Goal: Task Accomplishment & Management: Complete application form

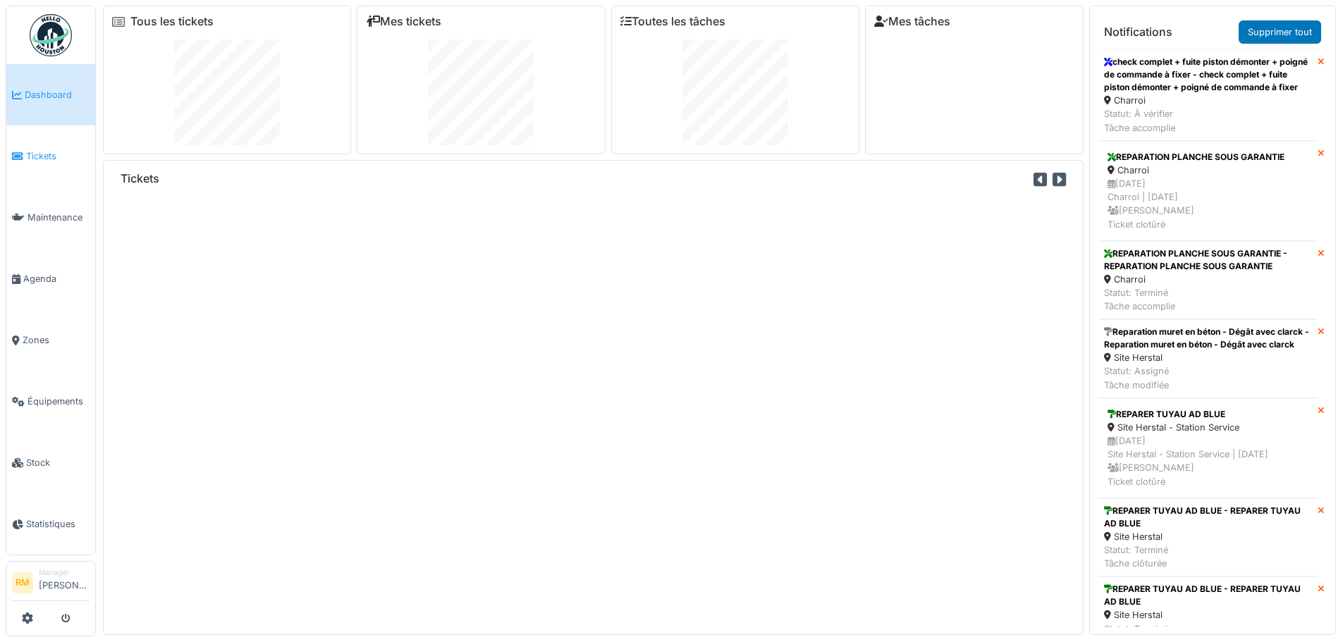
click at [49, 158] on span "Tickets" at bounding box center [57, 155] width 63 height 13
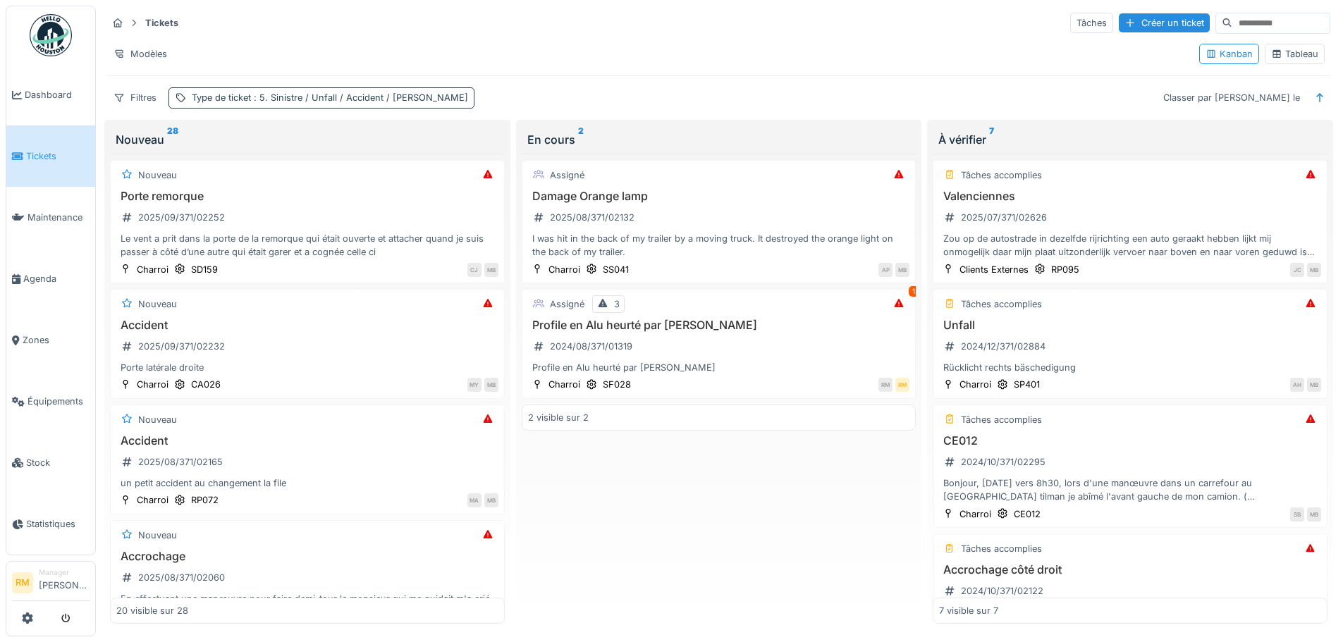
click at [293, 94] on span ": 5. Sinistre / Unfall / Accident / [PERSON_NAME]" at bounding box center [359, 97] width 217 height 11
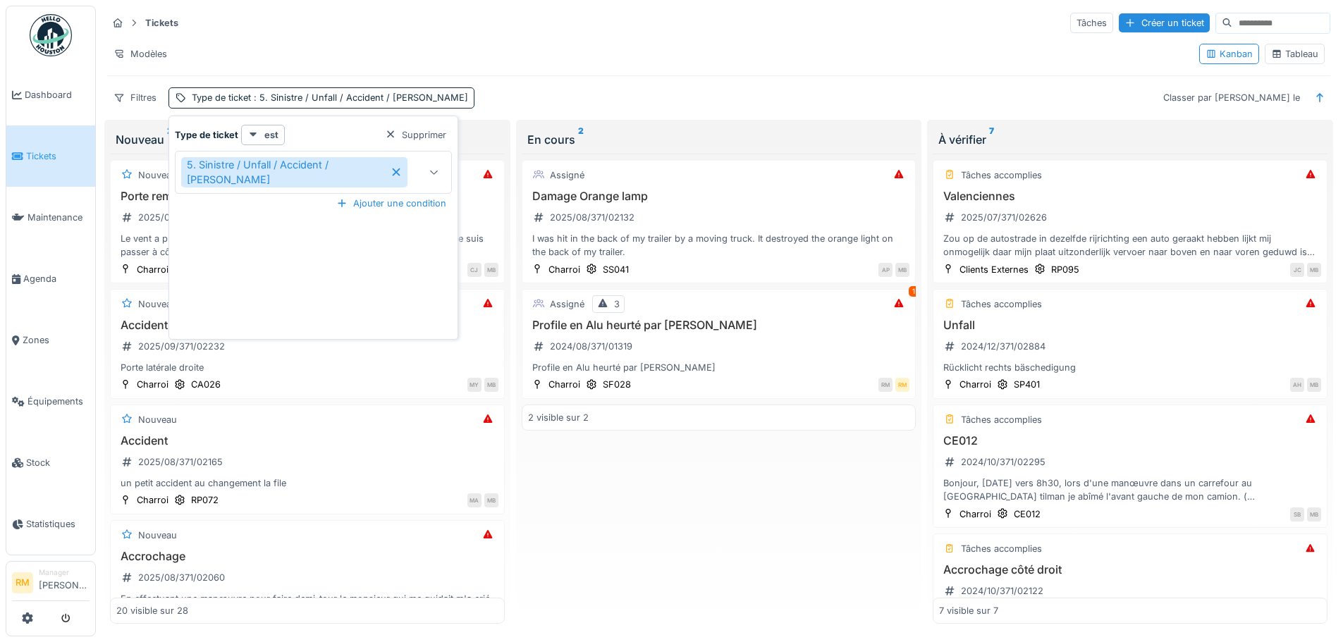
click at [391, 169] on icon at bounding box center [396, 172] width 11 height 10
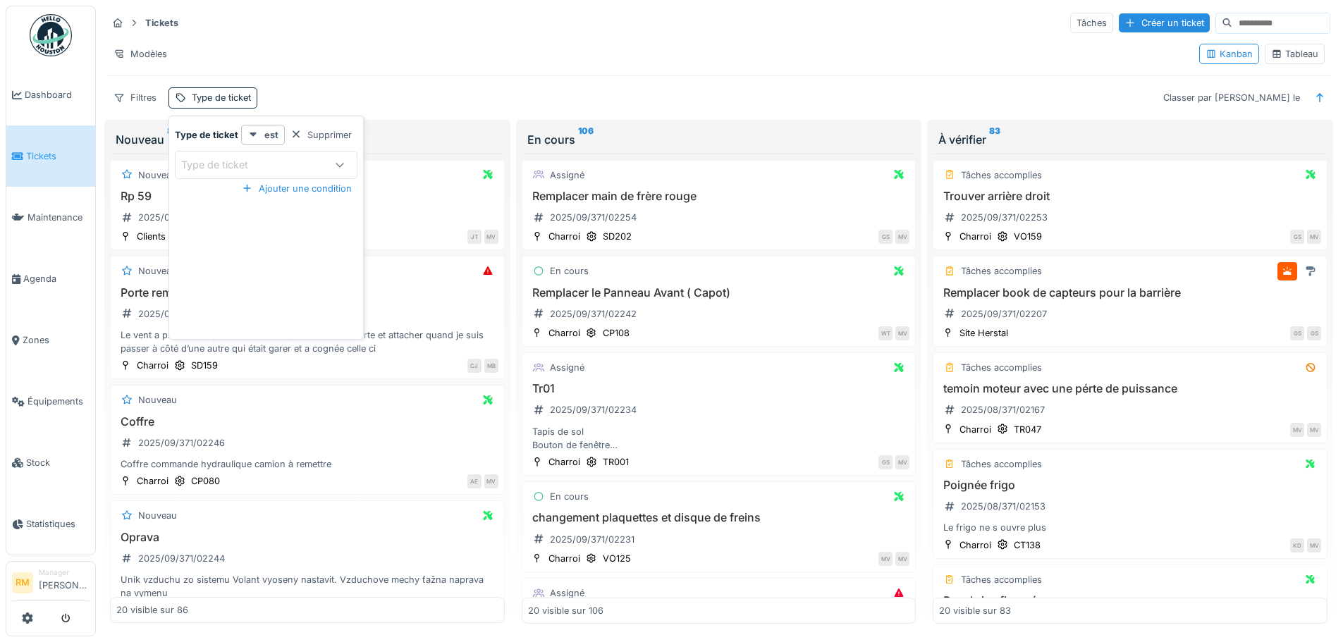
click at [305, 49] on div "Modèles" at bounding box center [647, 54] width 1081 height 20
click at [233, 92] on div "Type de ticket" at bounding box center [221, 97] width 59 height 13
click at [266, 161] on div "Type de ticket" at bounding box center [224, 165] width 87 height 16
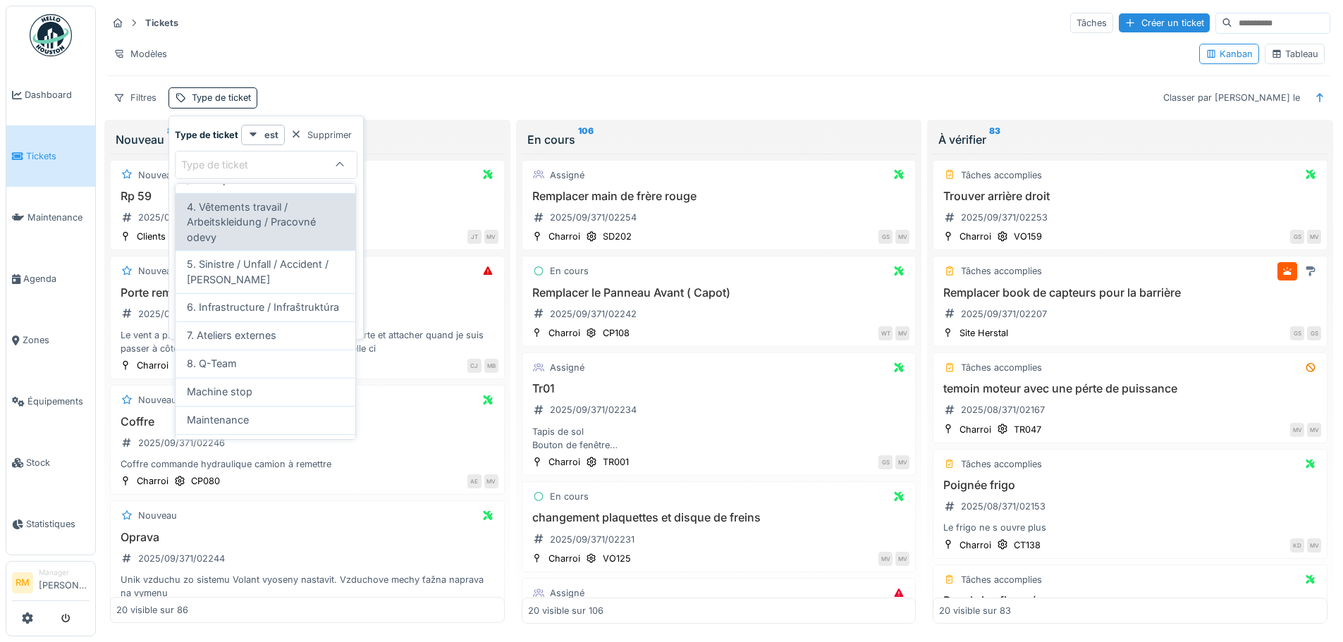
scroll to position [211, 0]
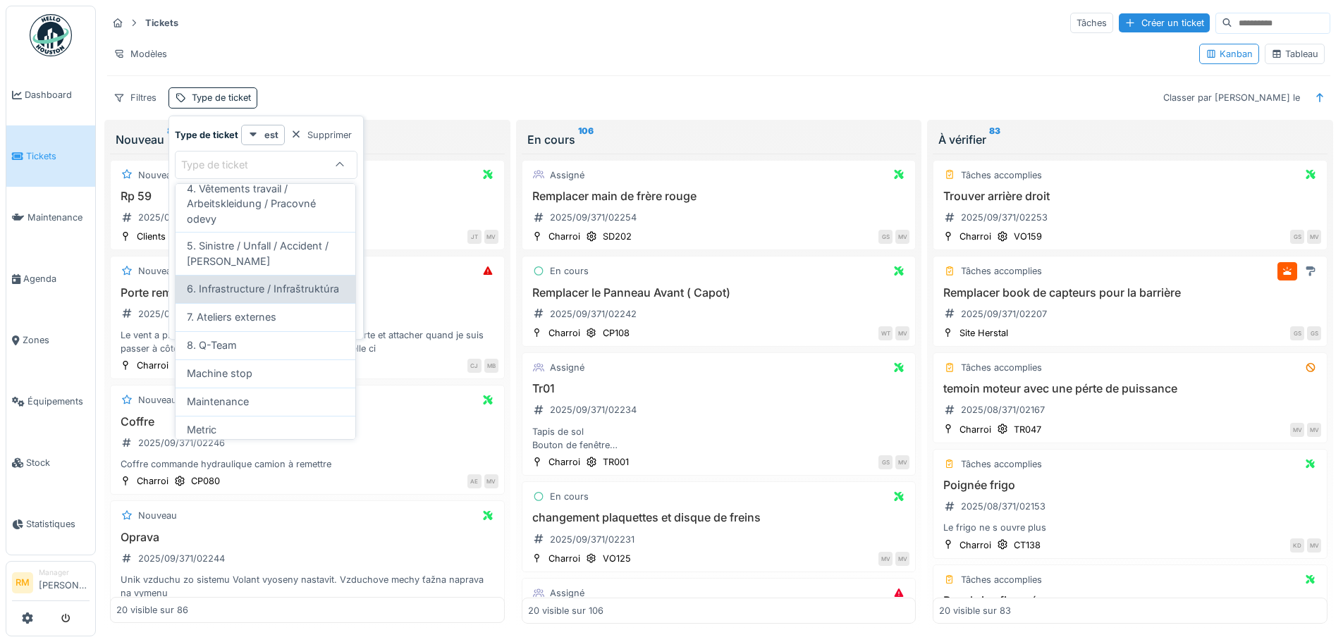
click at [263, 297] on span "6. Infrastructure / Infraštruktúra" at bounding box center [263, 289] width 152 height 16
type input "***"
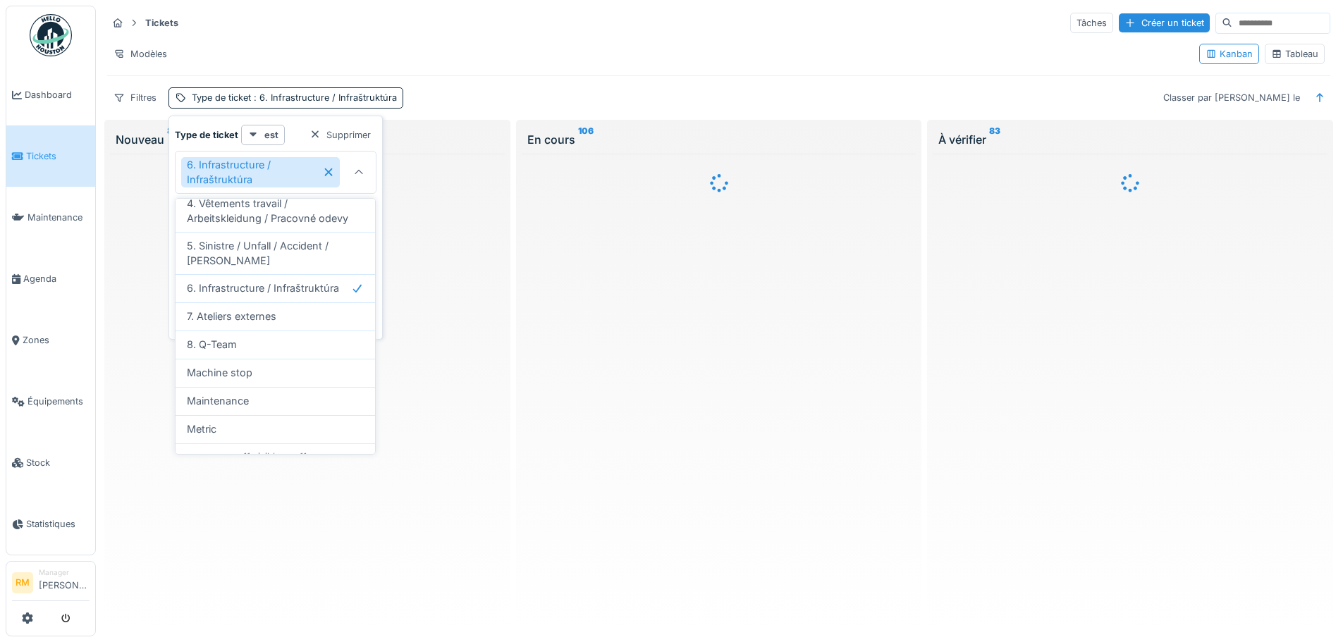
click at [504, 44] on div "Modèles" at bounding box center [647, 54] width 1081 height 20
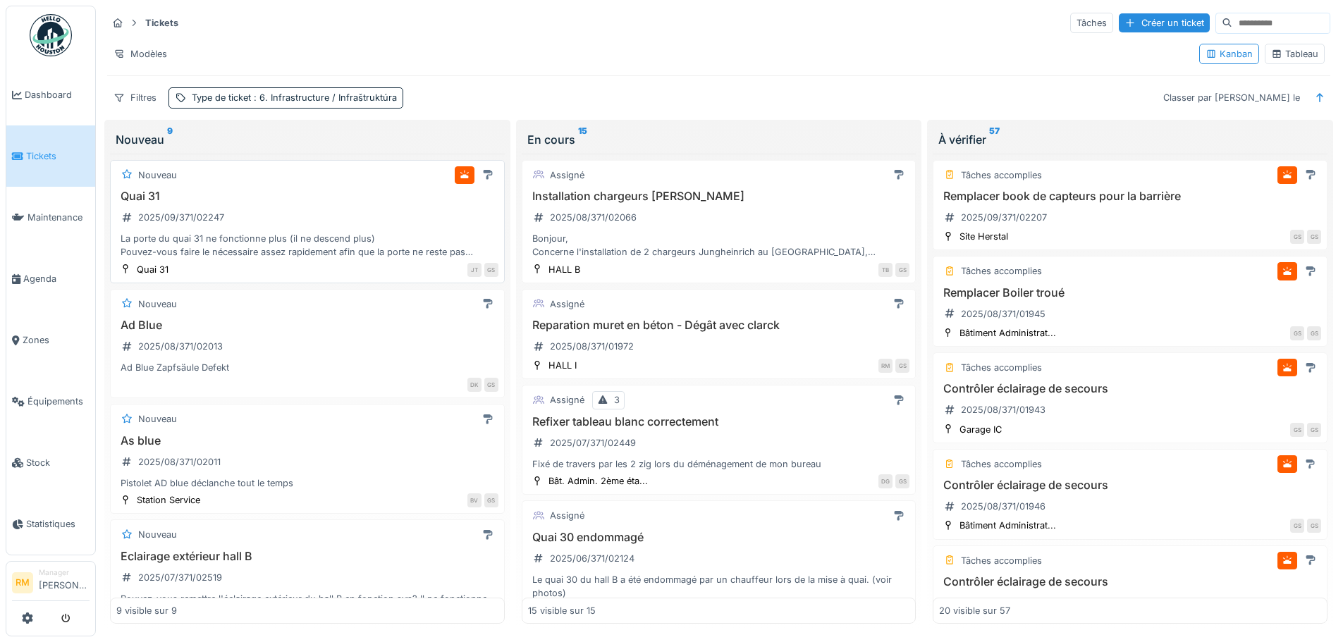
click at [269, 248] on div "La porte du quai 31 ne fonctionne plus (il ne descend plus) Pouvez-vous faire l…" at bounding box center [307, 245] width 382 height 27
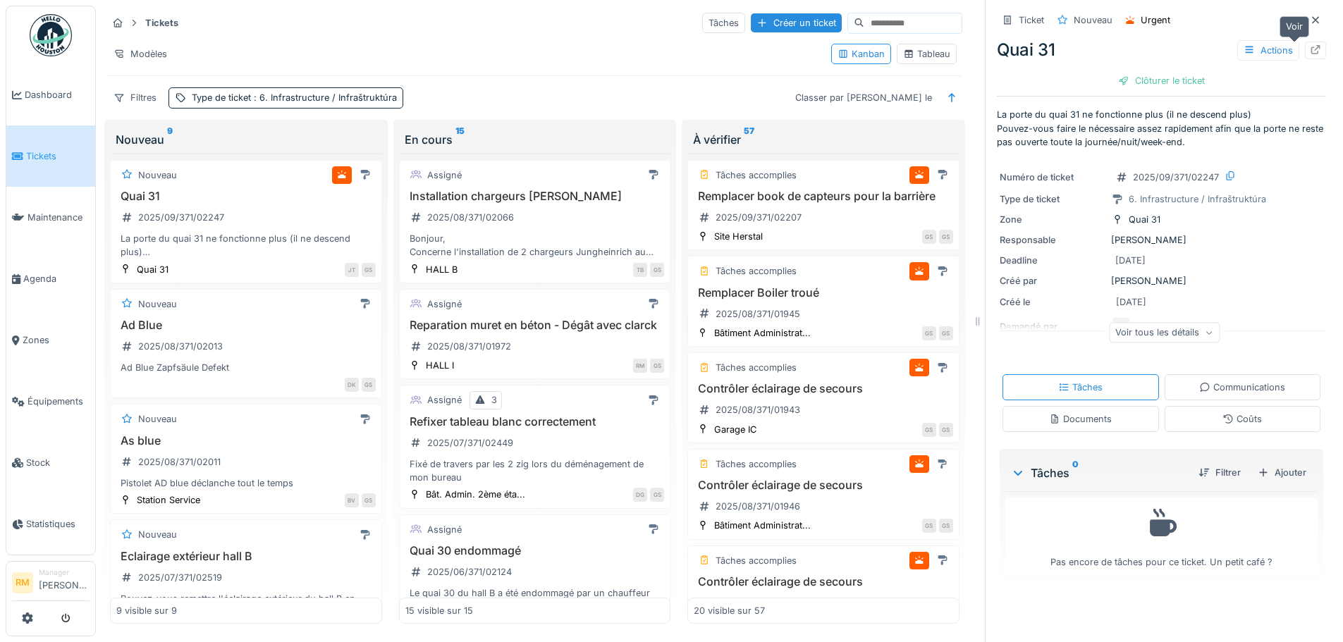
click at [1305, 50] on div at bounding box center [1315, 51] width 21 height 18
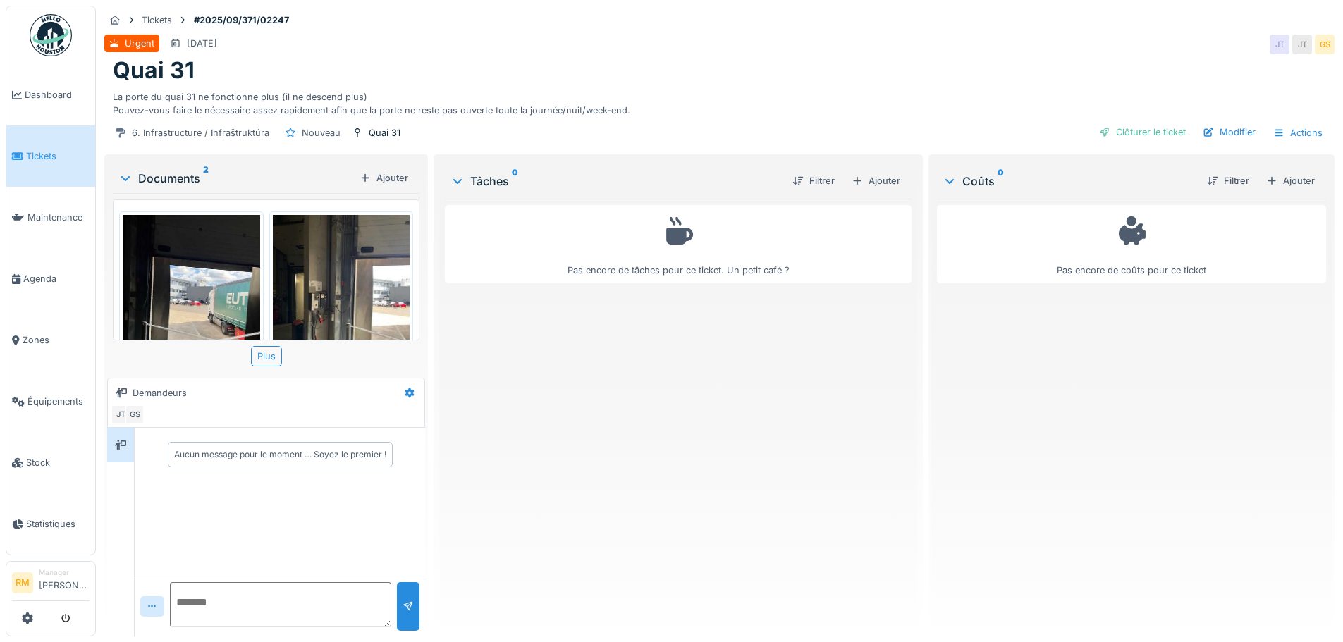
click at [182, 287] on img at bounding box center [191, 306] width 137 height 183
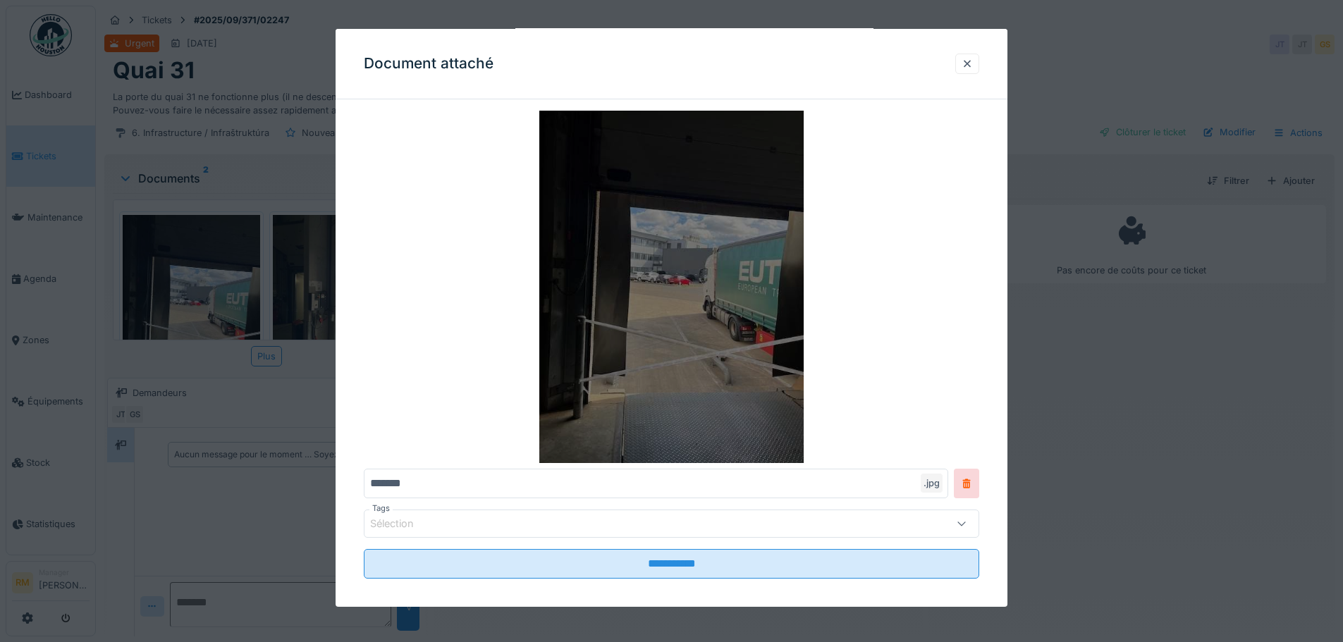
scroll to position [51, 0]
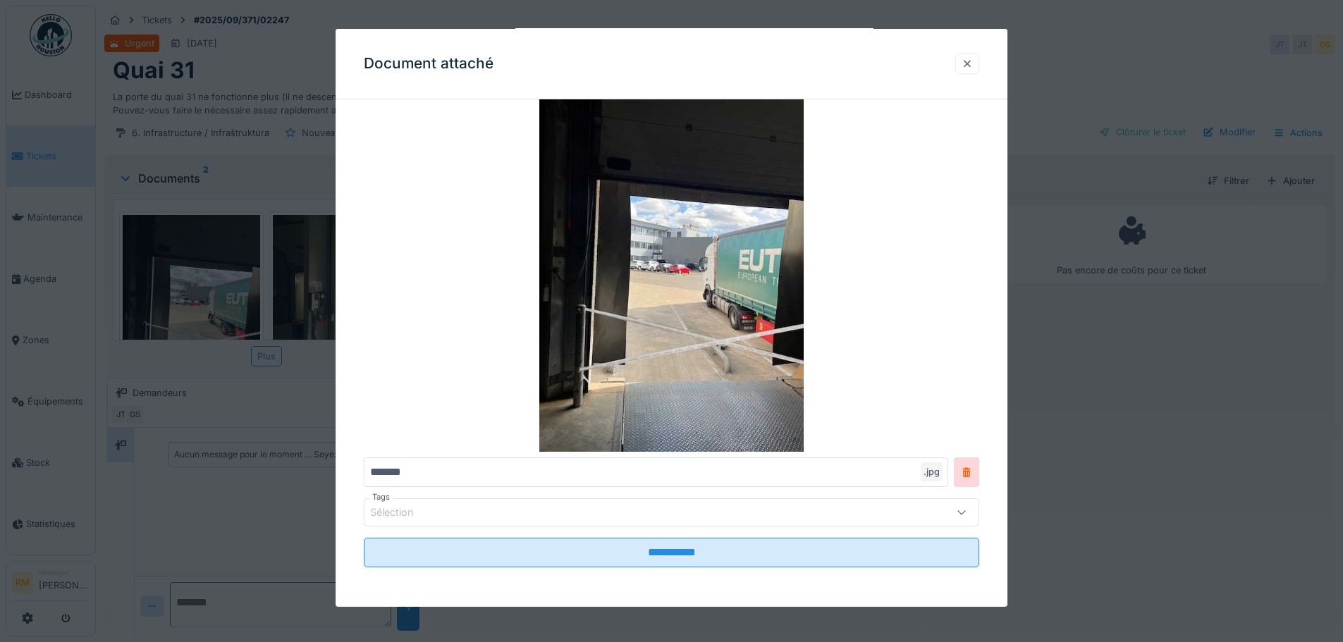
click at [973, 61] on div at bounding box center [967, 63] width 11 height 13
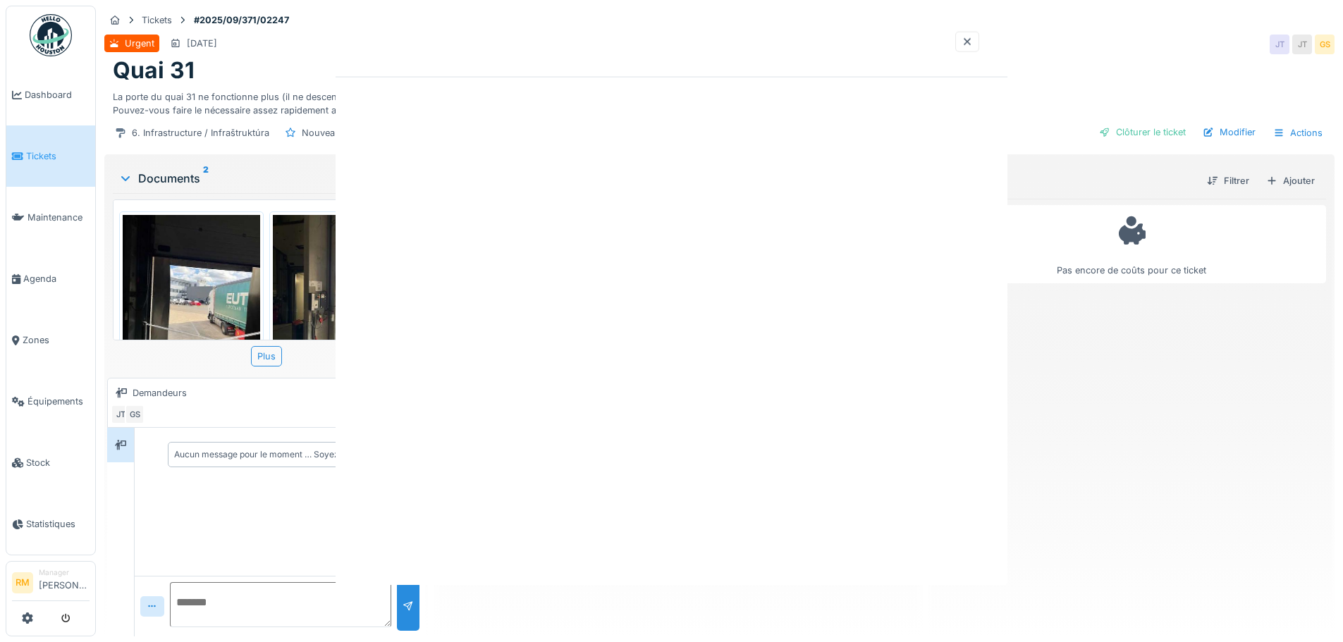
scroll to position [0, 0]
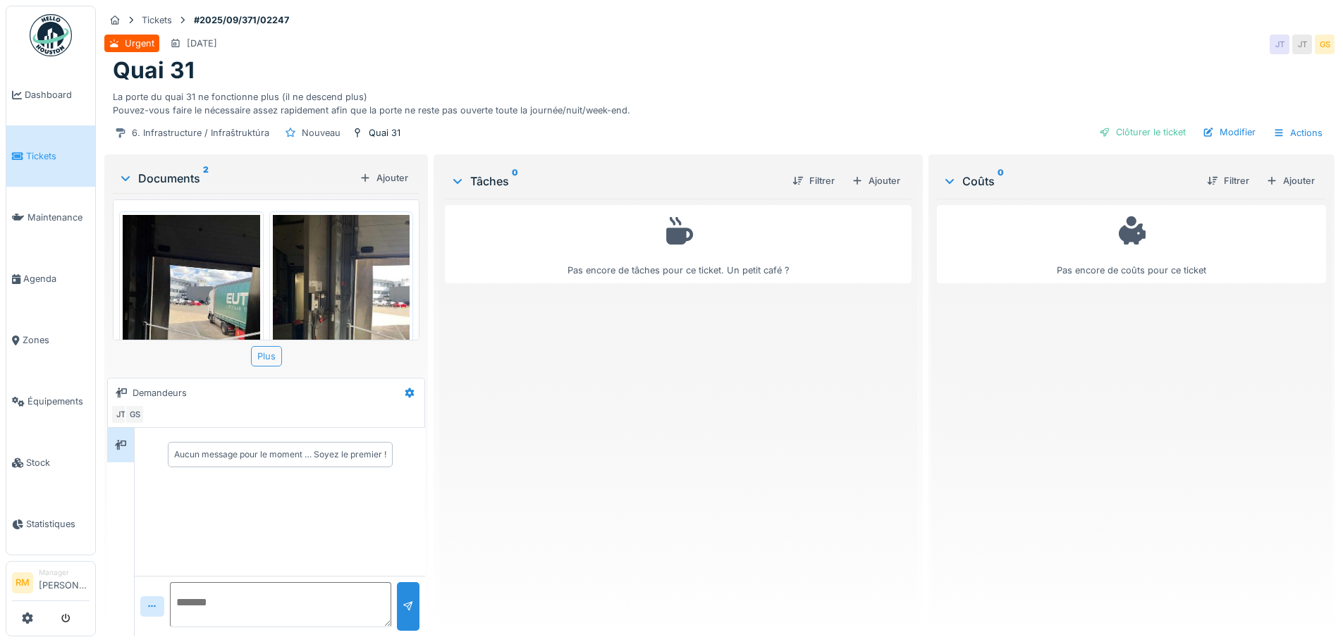
click at [268, 352] on div "Plus" at bounding box center [266, 356] width 31 height 20
click at [343, 293] on img at bounding box center [341, 306] width 137 height 183
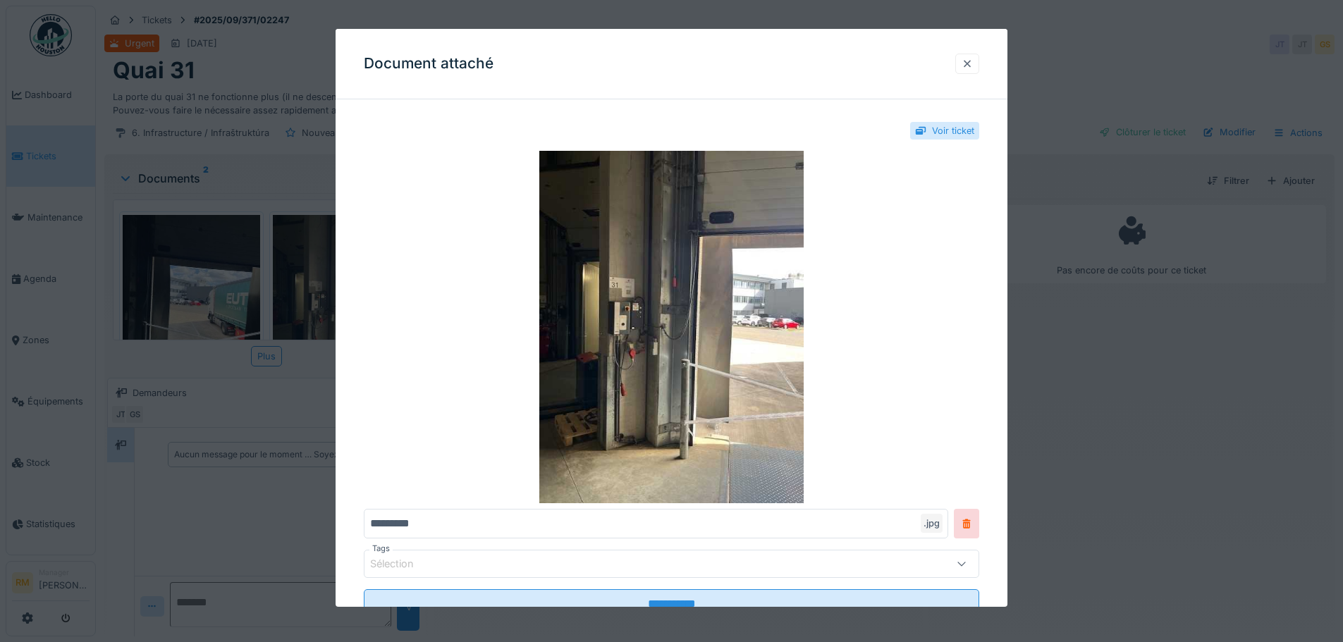
click at [973, 61] on div at bounding box center [967, 63] width 11 height 13
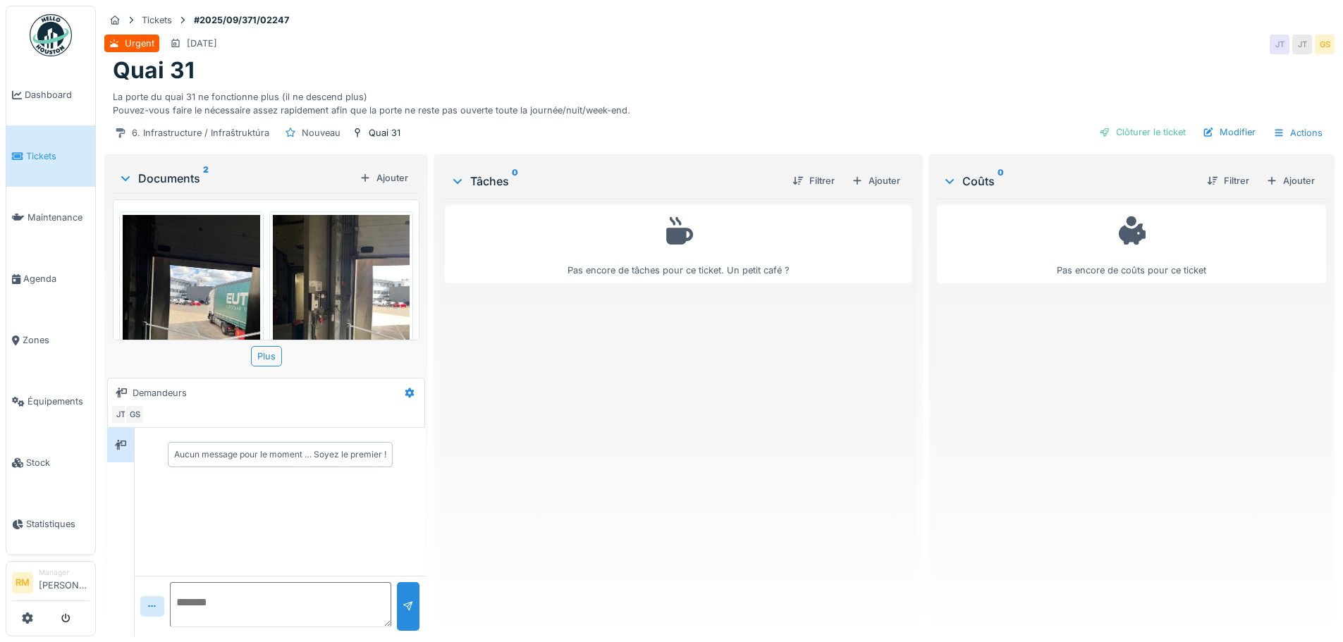
click at [208, 272] on img at bounding box center [191, 306] width 137 height 183
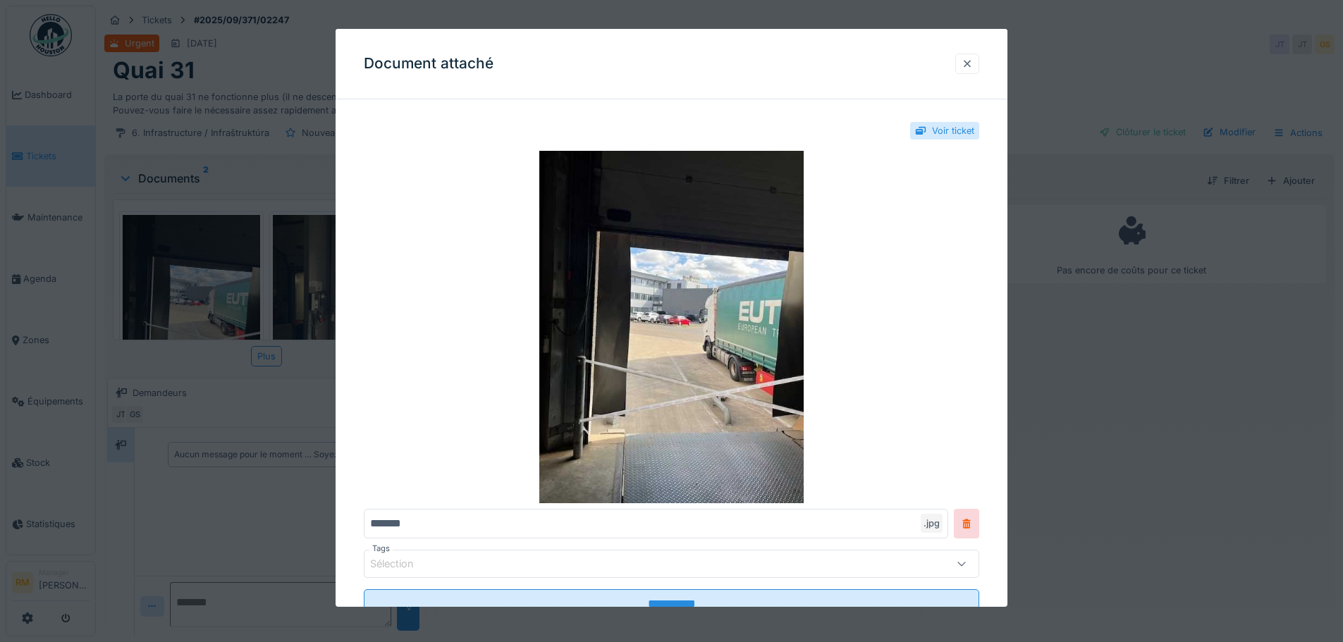
click at [973, 65] on div at bounding box center [967, 63] width 11 height 13
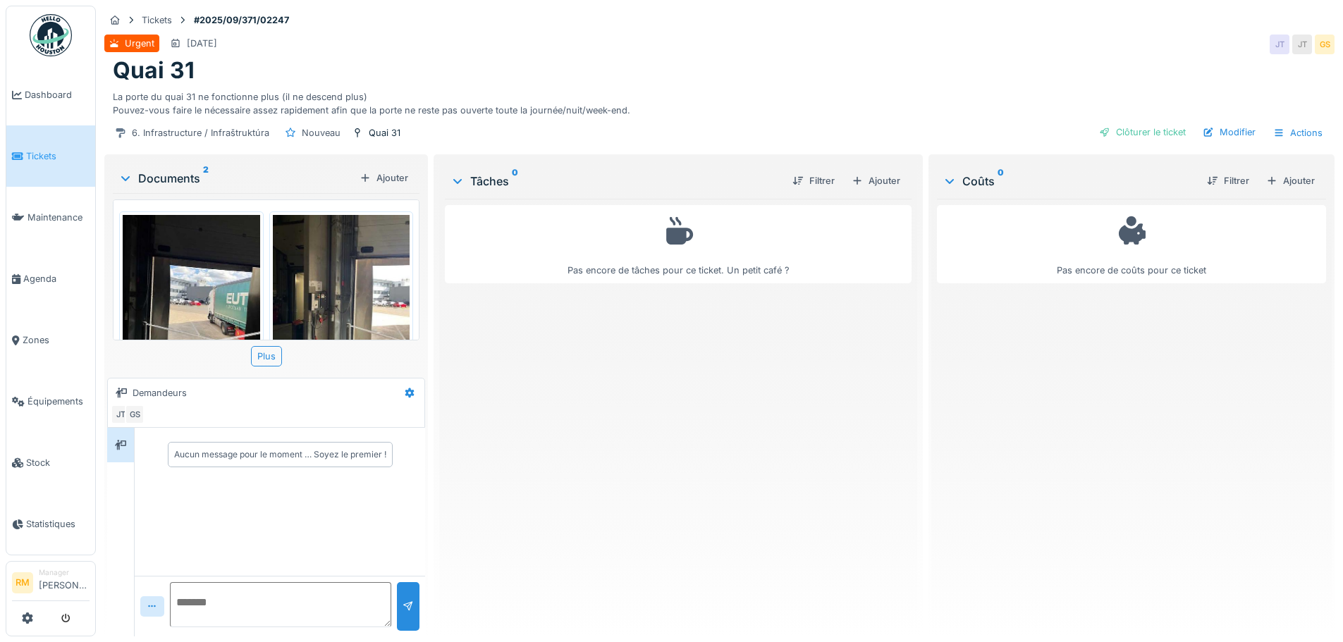
click at [312, 304] on img at bounding box center [341, 306] width 137 height 183
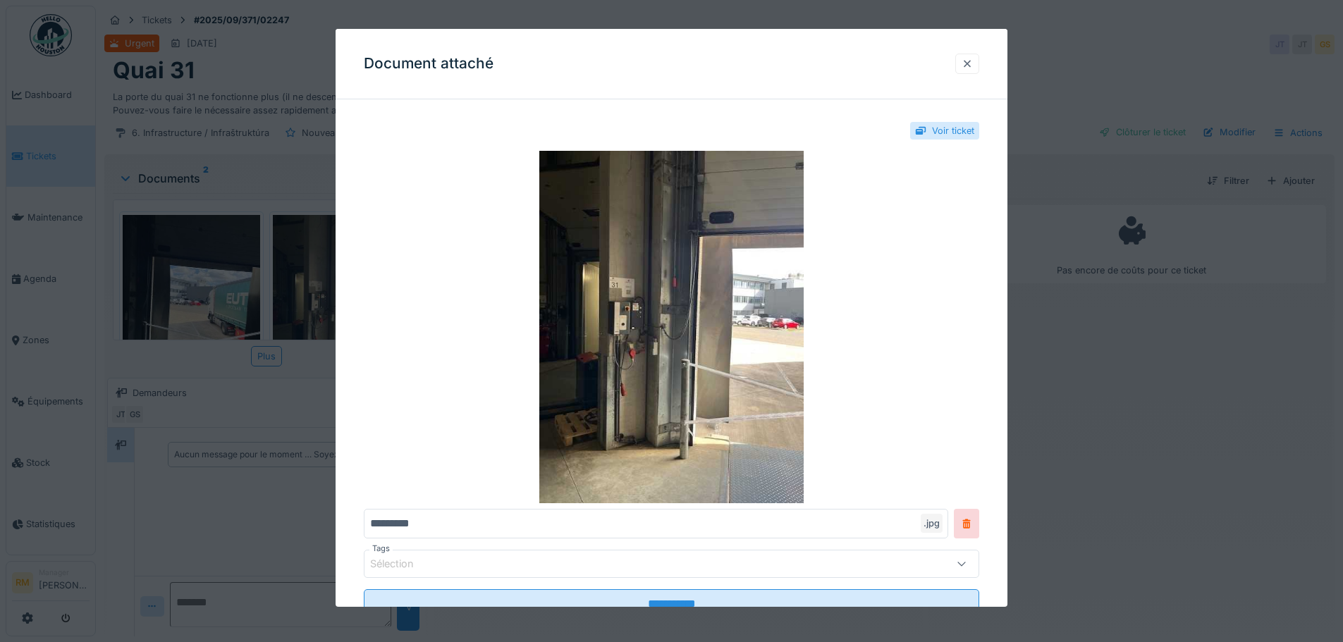
click at [970, 65] on div at bounding box center [967, 63] width 11 height 13
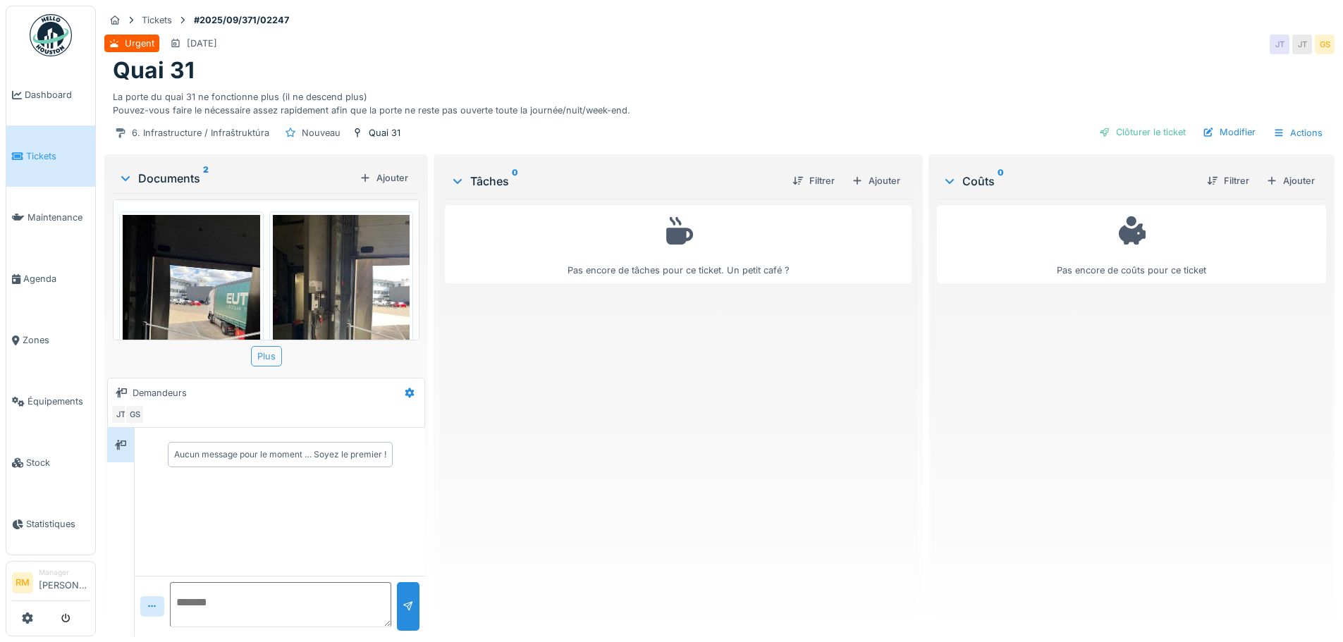
click at [264, 362] on div "Plus" at bounding box center [266, 356] width 31 height 20
click at [955, 93] on div "La porte du quai 31 ne fonctionne plus (il ne descend plus) Pouvez-vous faire l…" at bounding box center [719, 101] width 1213 height 32
click at [880, 179] on div "Ajouter" at bounding box center [876, 180] width 60 height 19
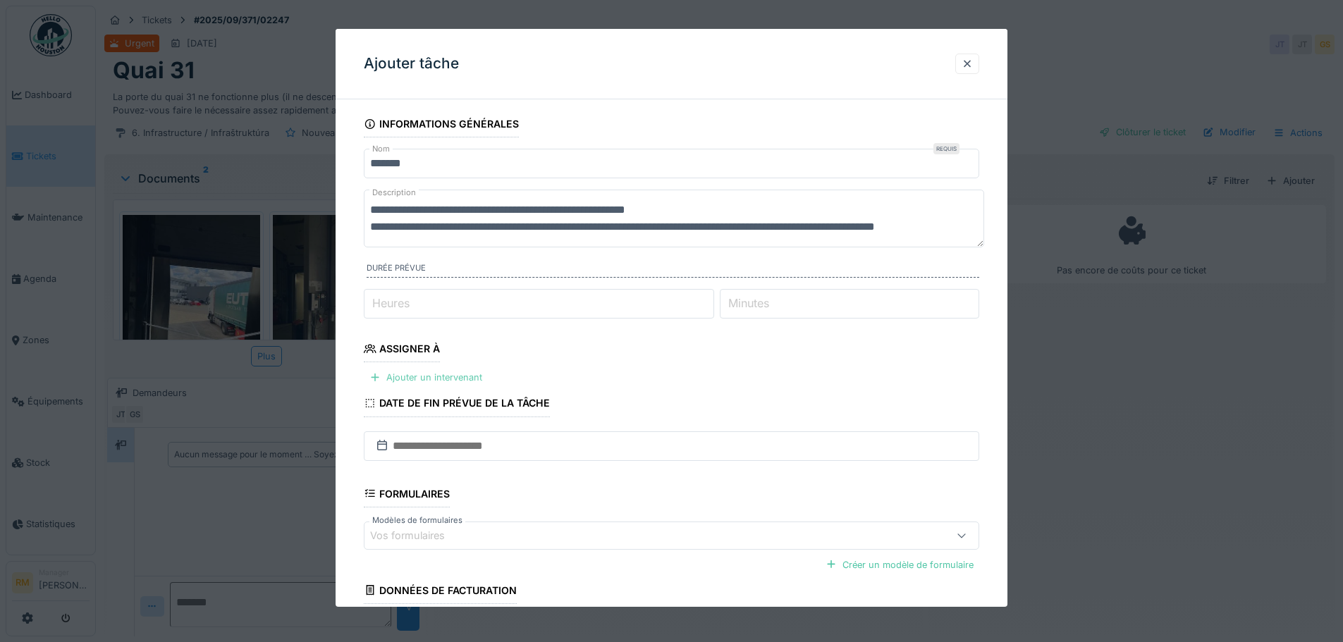
click at [462, 381] on div "Ajouter un intervenant" at bounding box center [426, 377] width 124 height 19
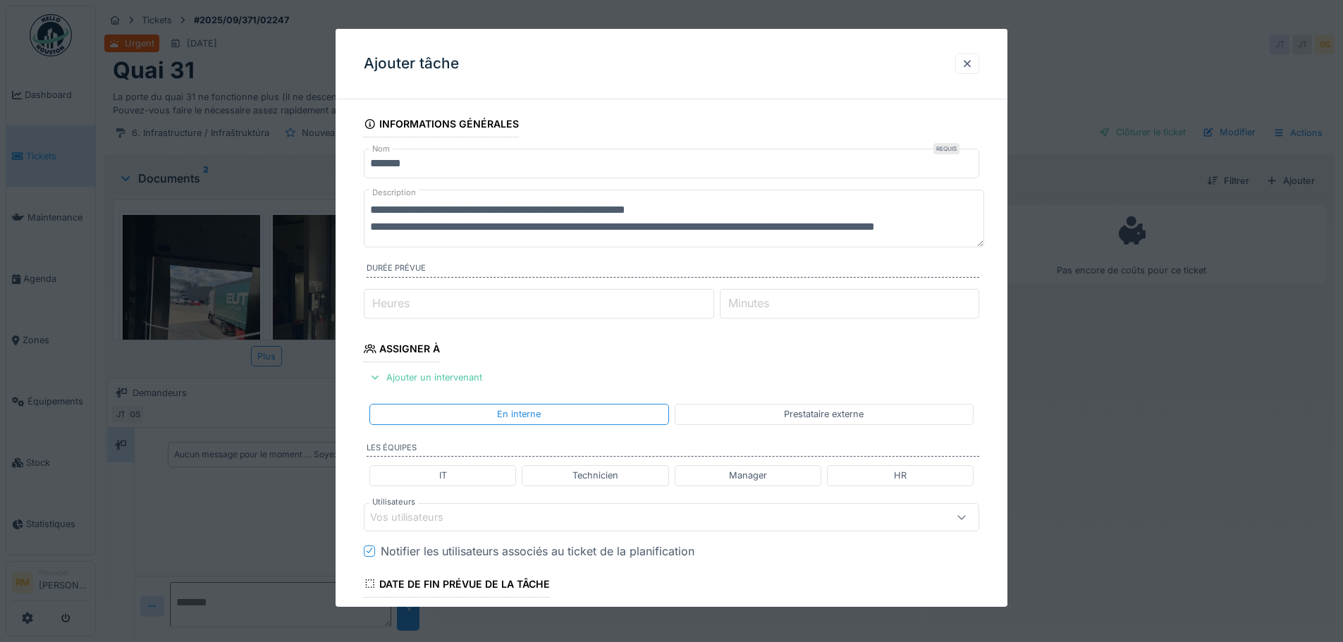
click at [724, 399] on fieldset "**********" at bounding box center [671, 495] width 615 height 768
click at [729, 418] on div "Prestataire externe" at bounding box center [824, 414] width 299 height 20
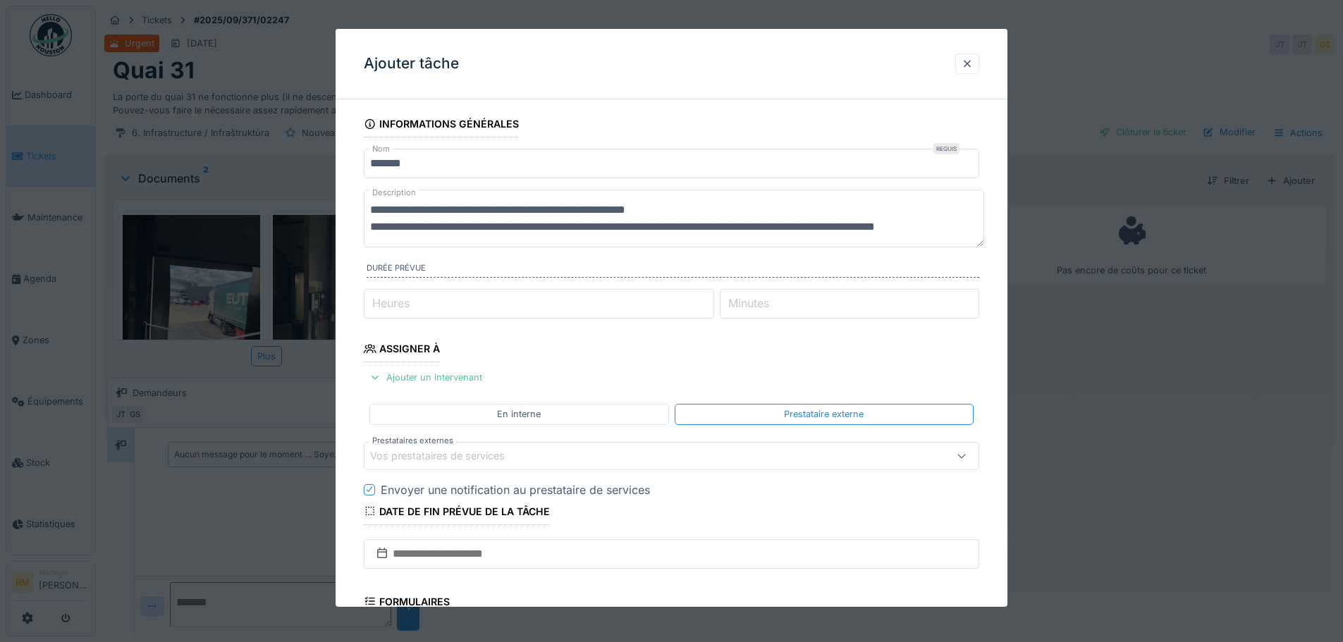
click at [467, 452] on div "Vos prestataires de services" at bounding box center [447, 456] width 154 height 16
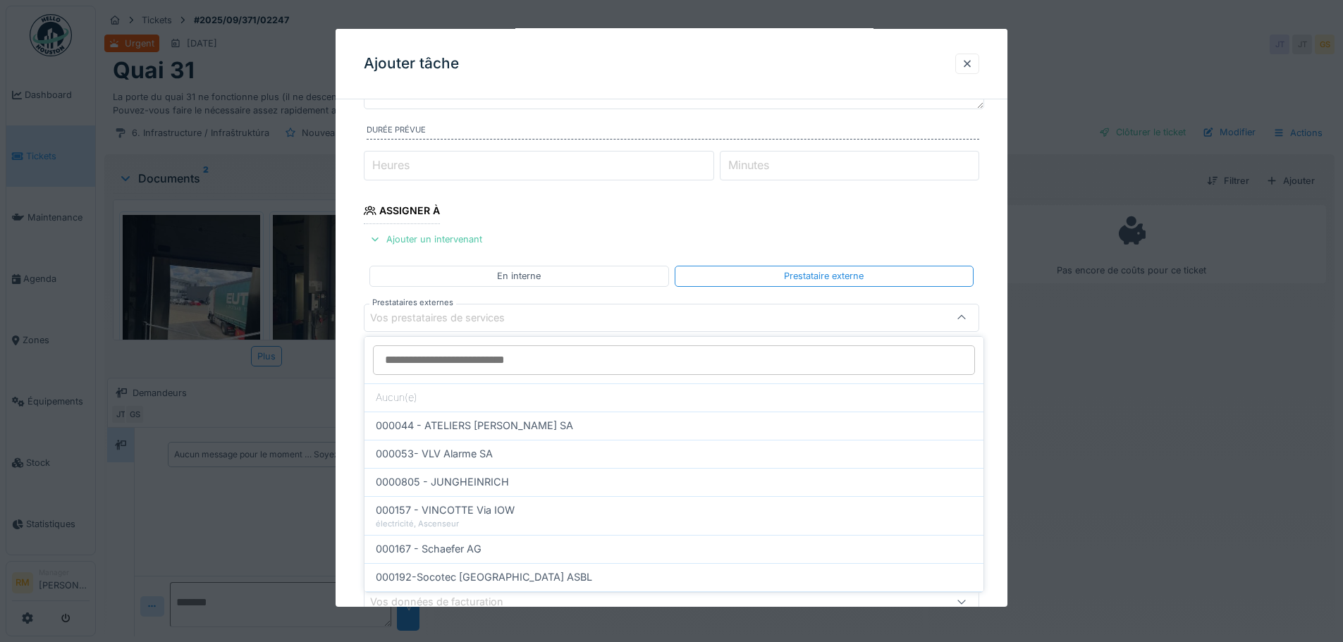
click at [462, 355] on input "Prestataires externes" at bounding box center [674, 360] width 602 height 30
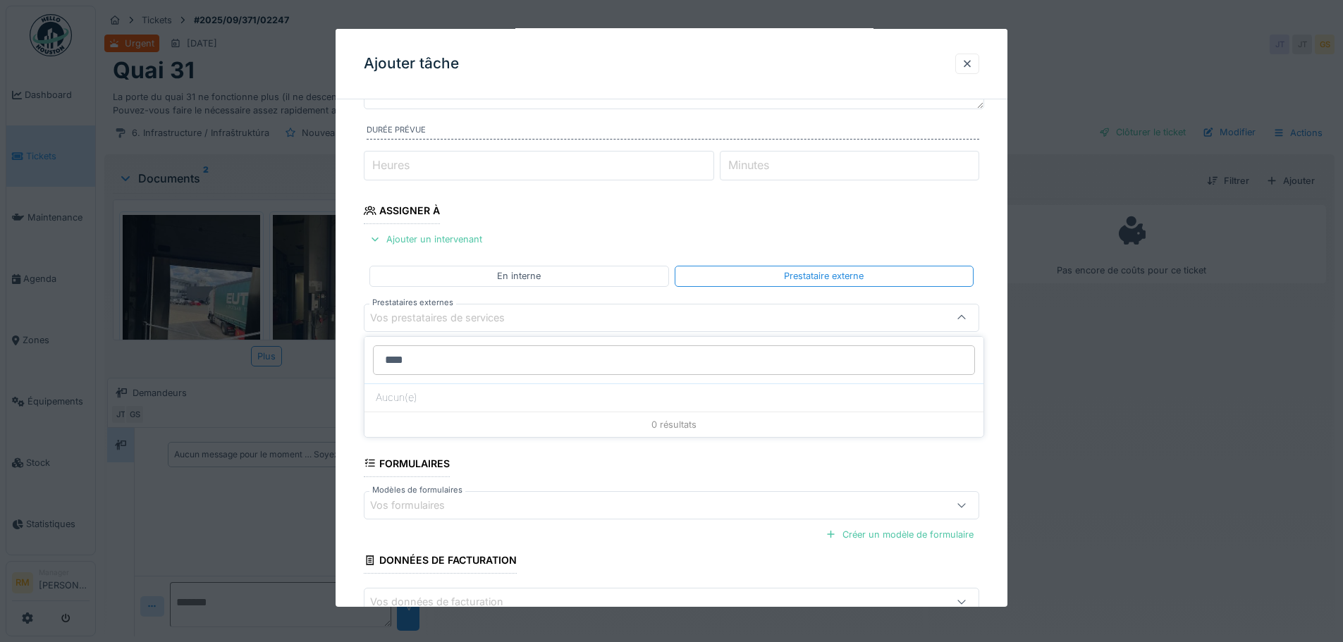
drag, startPoint x: 462, startPoint y: 356, endPoint x: 348, endPoint y: 321, distance: 120.0
click at [264, 318] on body "Dashboard Tickets Maintenance Agenda Zones Équipements Stock Statistiques RM Ma…" at bounding box center [671, 321] width 1343 height 642
type input "*"
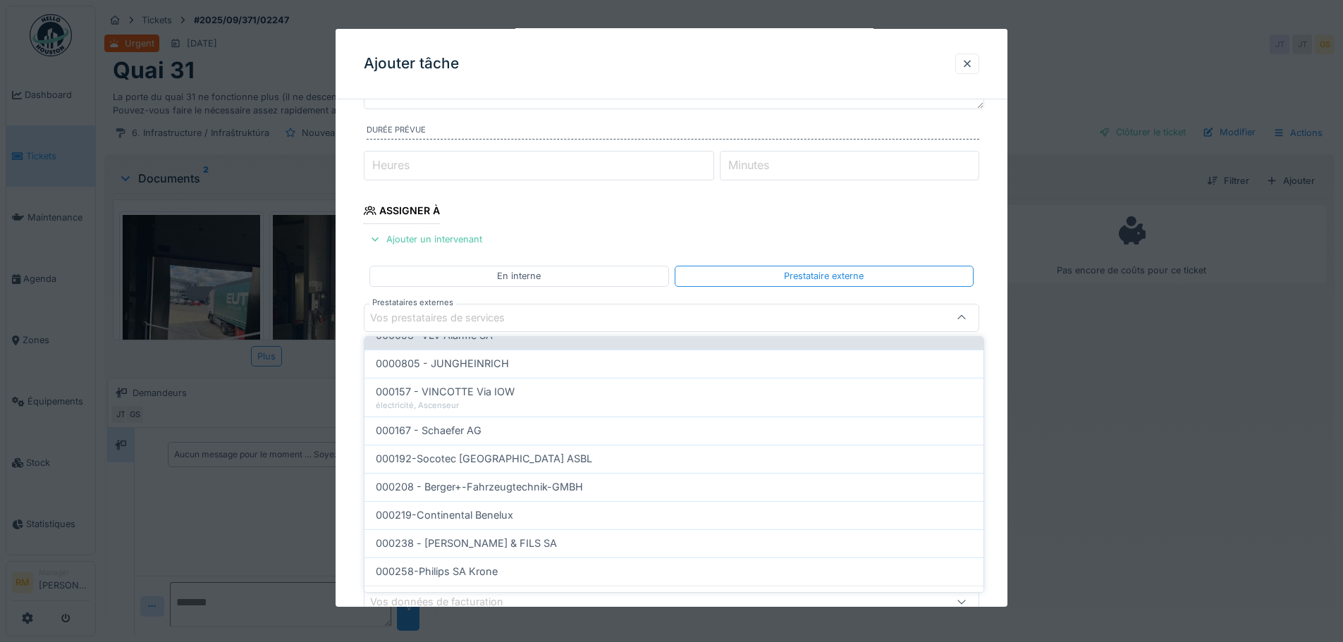
scroll to position [141, 0]
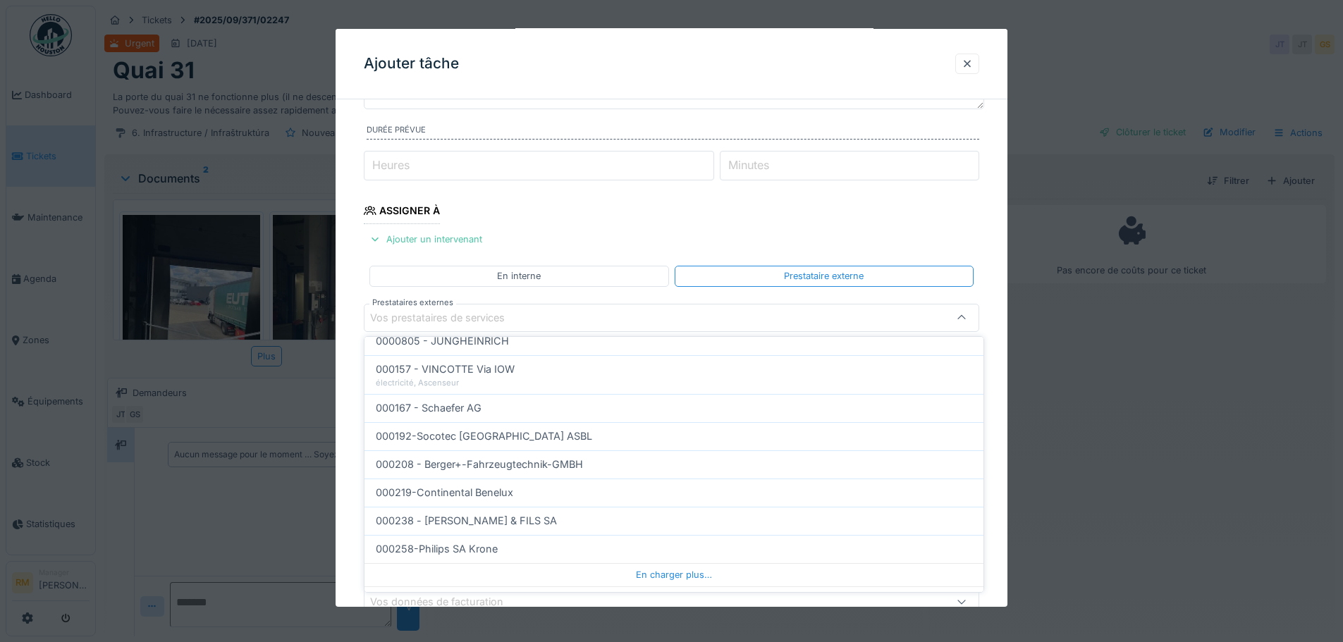
click at [421, 316] on div "Vos prestataires de services" at bounding box center [447, 318] width 154 height 16
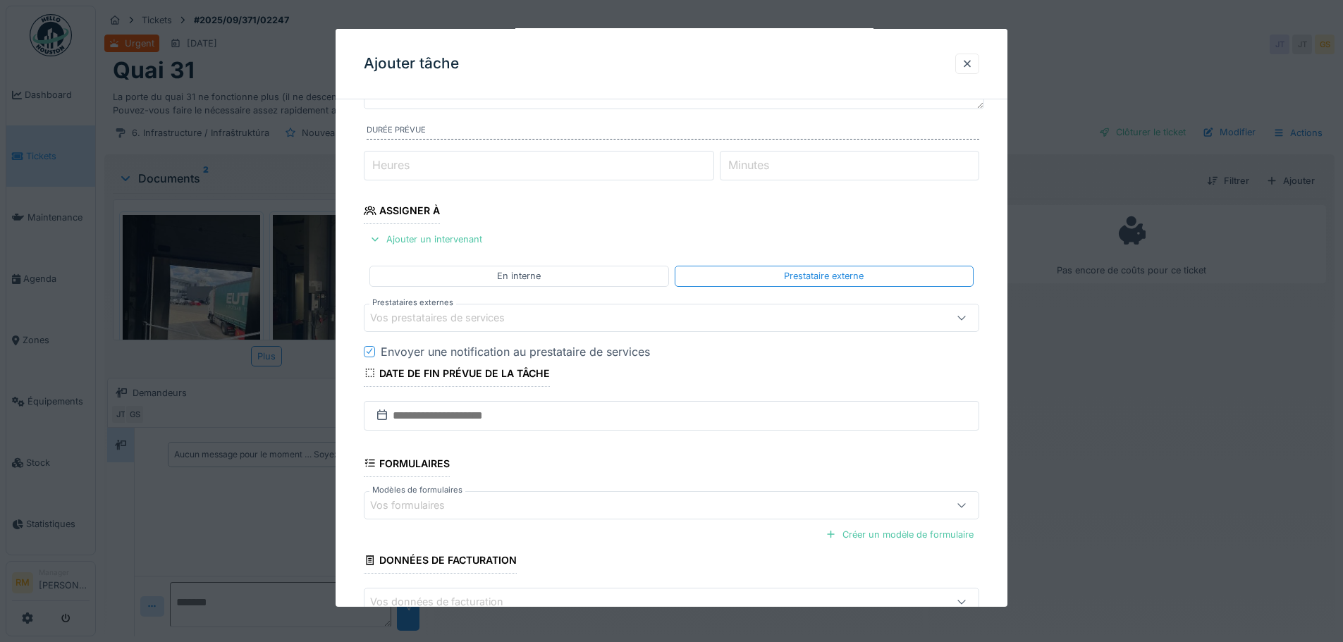
click at [419, 315] on div "Vos prestataires de services" at bounding box center [447, 318] width 154 height 16
type input "*****"
click at [977, 69] on div at bounding box center [967, 64] width 24 height 20
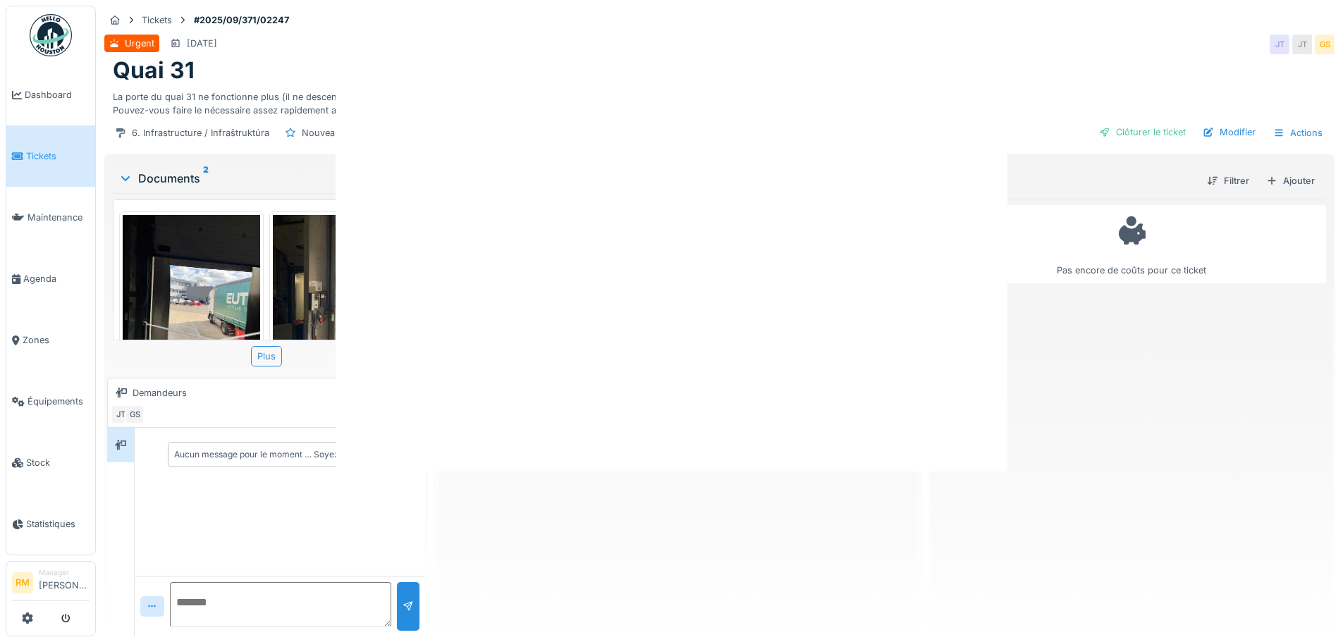
scroll to position [0, 0]
